Goal: Task Accomplishment & Management: Use online tool/utility

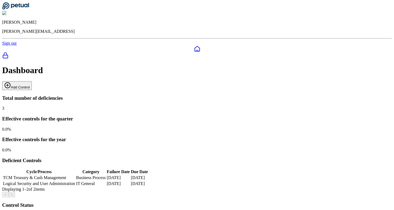
scroll to position [47, 0]
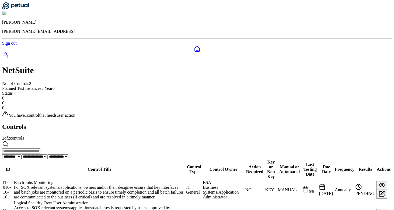
click at [194, 46] on icon at bounding box center [197, 49] width 6 height 6
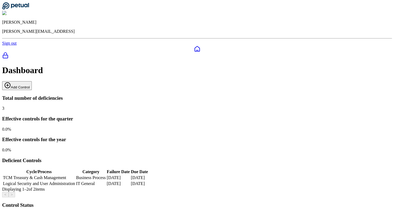
click at [32, 81] on button "Add Control" at bounding box center [17, 85] width 30 height 9
type input "**********"
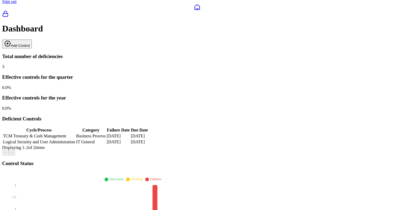
scroll to position [47, 0]
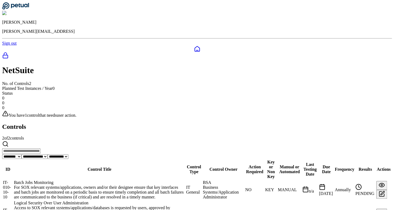
click at [101, 201] on div "Logical Security Over User Administration" at bounding box center [99, 203] width 171 height 5
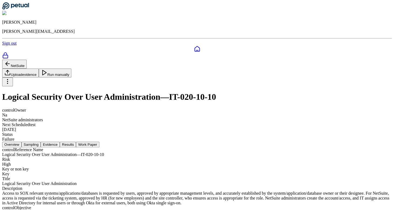
click at [41, 142] on button "Sampling" at bounding box center [31, 145] width 19 height 6
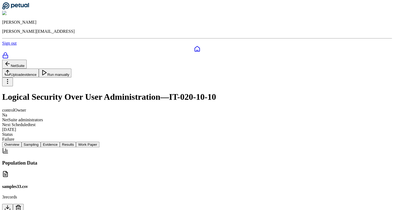
scroll to position [4, 0]
click at [60, 142] on button "Evidence" at bounding box center [50, 145] width 19 height 6
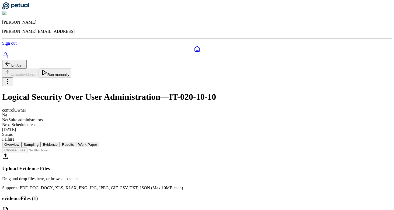
scroll to position [23, 0]
click at [76, 142] on button "Results" at bounding box center [68, 145] width 16 height 6
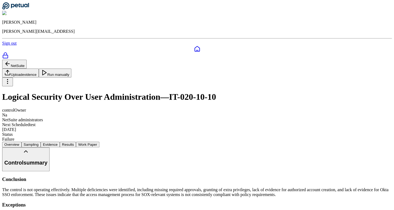
click at [99, 142] on button "Work Paper" at bounding box center [87, 145] width 23 height 6
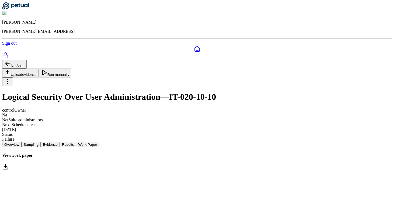
click at [72, 69] on button "Run manually" at bounding box center [55, 73] width 33 height 9
